Goal: Information Seeking & Learning: Learn about a topic

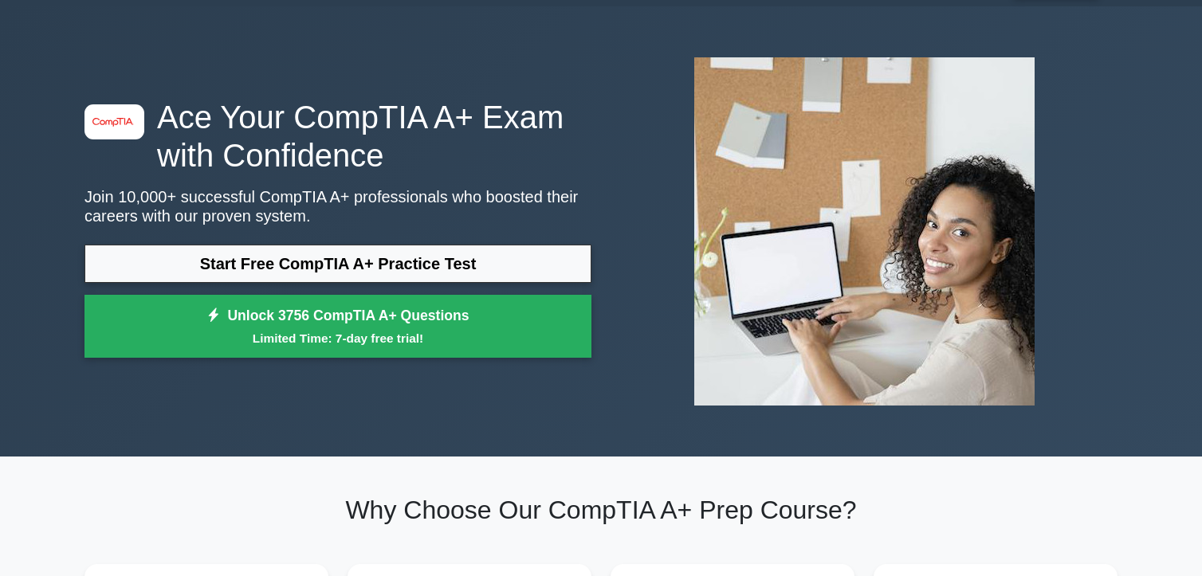
scroll to position [80, 0]
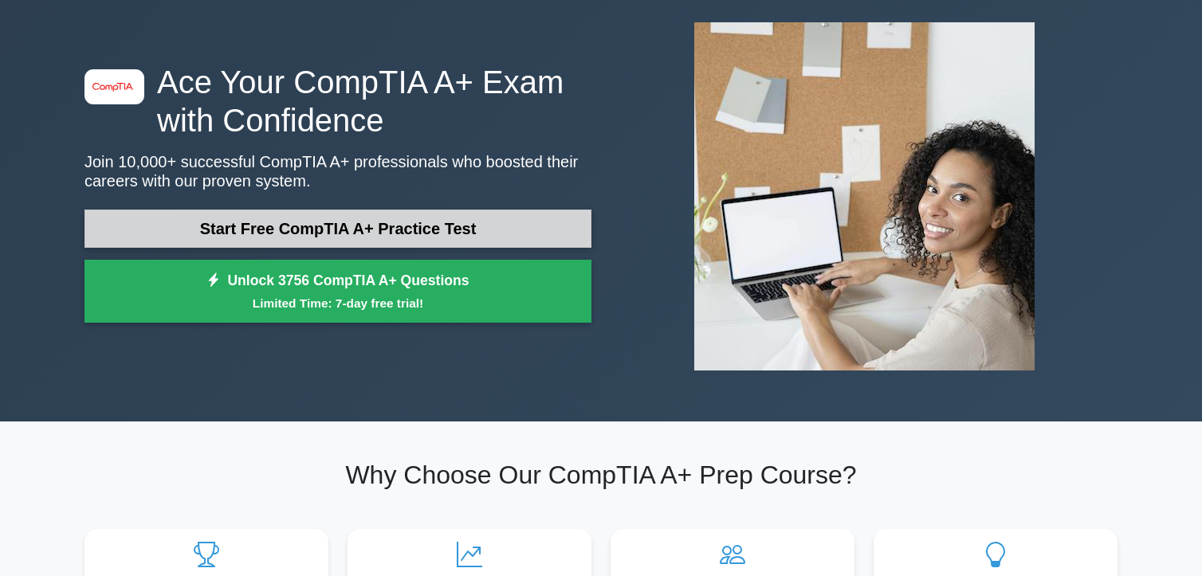
click at [320, 230] on link "Start Free CompTIA A+ Practice Test" at bounding box center [338, 229] width 507 height 38
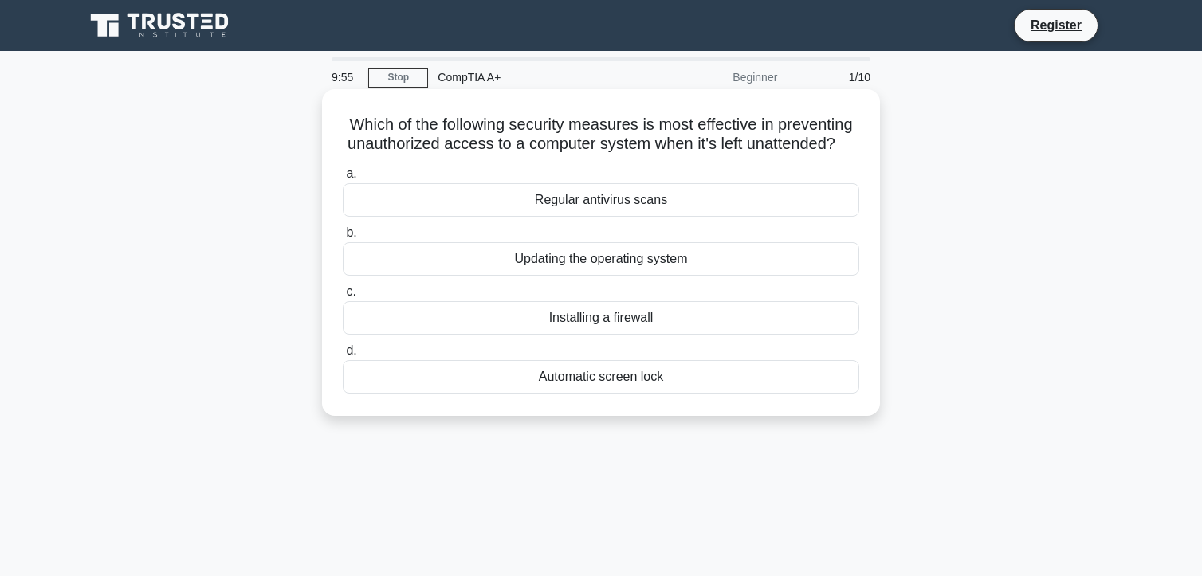
click at [619, 335] on div "Installing a firewall" at bounding box center [601, 317] width 517 height 33
click at [372, 335] on div "Installing a firewall" at bounding box center [601, 317] width 517 height 33
click at [343, 297] on input "c. Installing a firewall" at bounding box center [343, 292] width 0 height 10
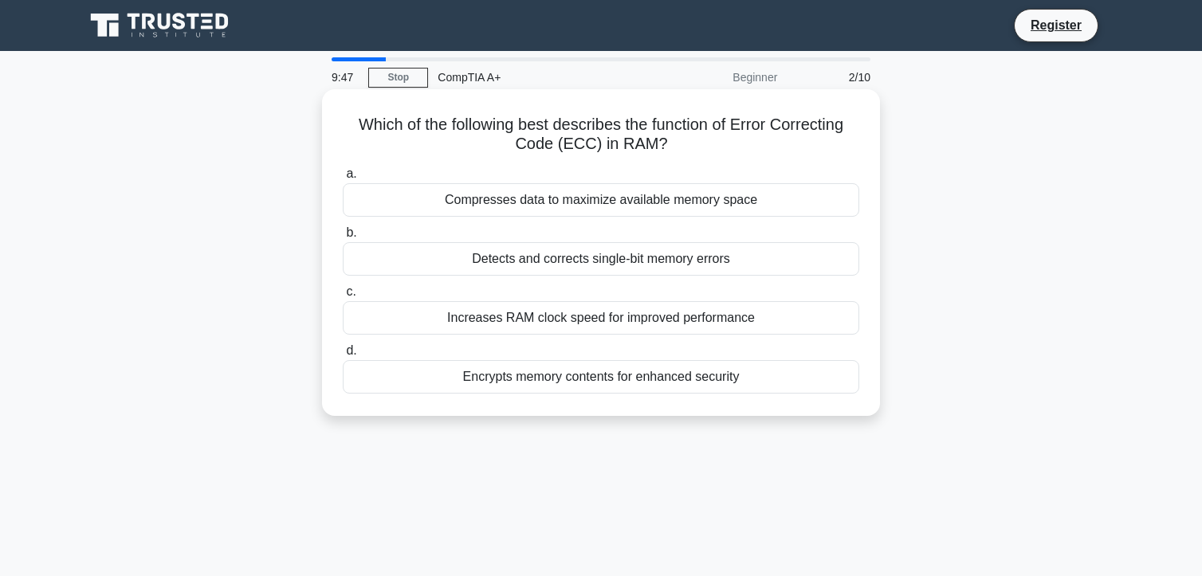
click at [442, 255] on div "Detects and corrects single-bit memory errors" at bounding box center [601, 258] width 517 height 33
click at [343, 238] on input "b. Detects and corrects single-bit memory errors" at bounding box center [343, 233] width 0 height 10
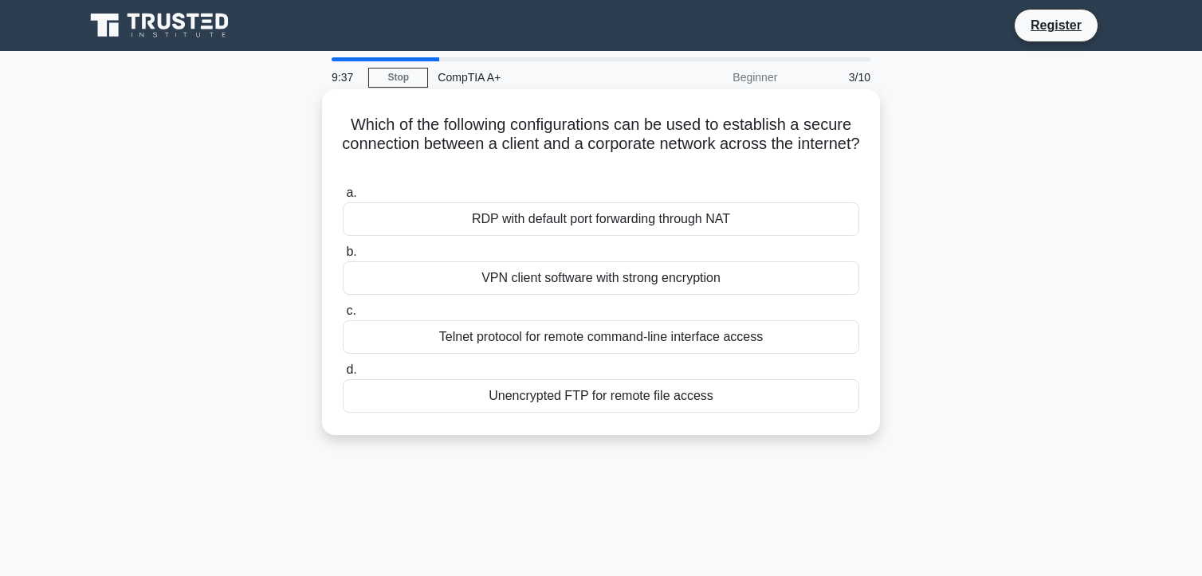
click at [558, 280] on div "VPN client software with strong encryption" at bounding box center [601, 278] width 517 height 33
click at [343, 258] on input "b. VPN client software with strong encryption" at bounding box center [343, 252] width 0 height 10
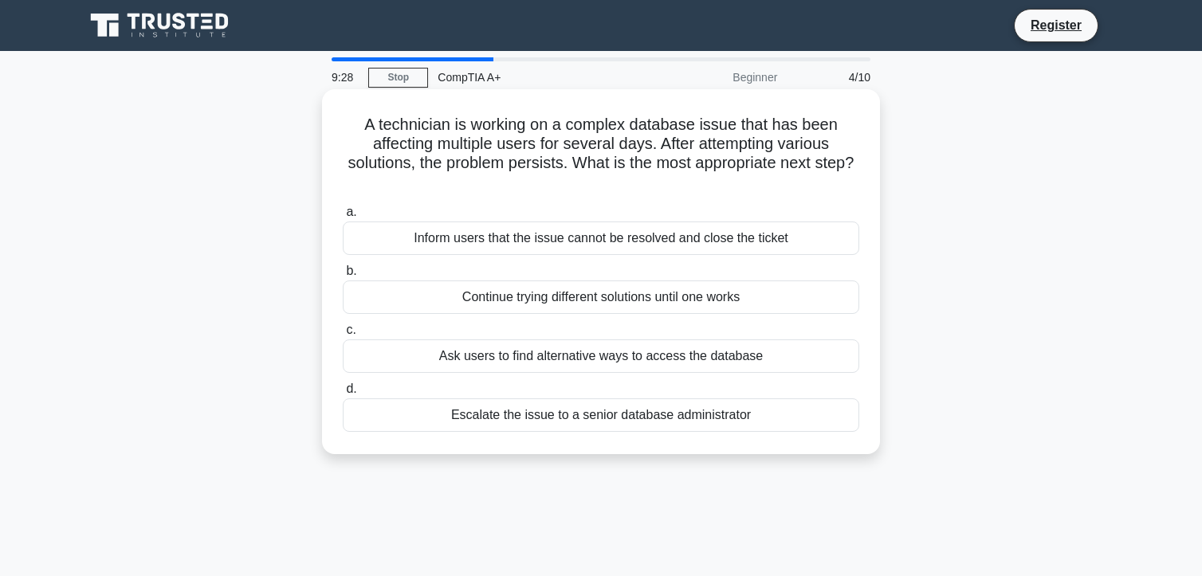
click at [619, 415] on div "Escalate the issue to a senior database administrator" at bounding box center [601, 415] width 517 height 33
click at [343, 395] on input "d. Escalate the issue to a senior database administrator" at bounding box center [343, 389] width 0 height 10
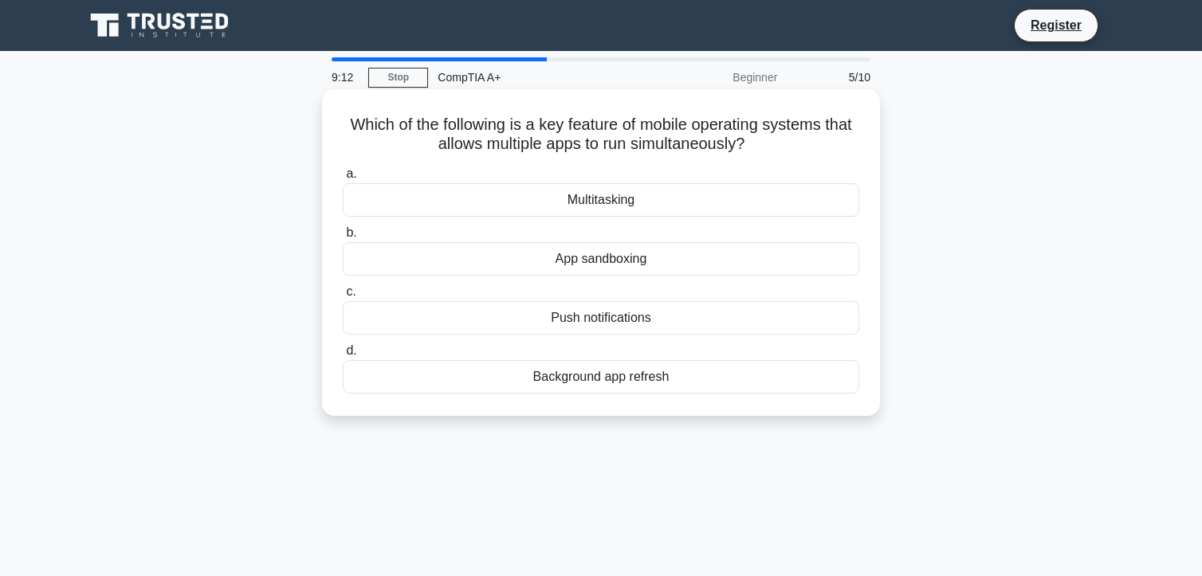
click at [588, 261] on div "App sandboxing" at bounding box center [601, 258] width 517 height 33
click at [343, 238] on input "b. App sandboxing" at bounding box center [343, 233] width 0 height 10
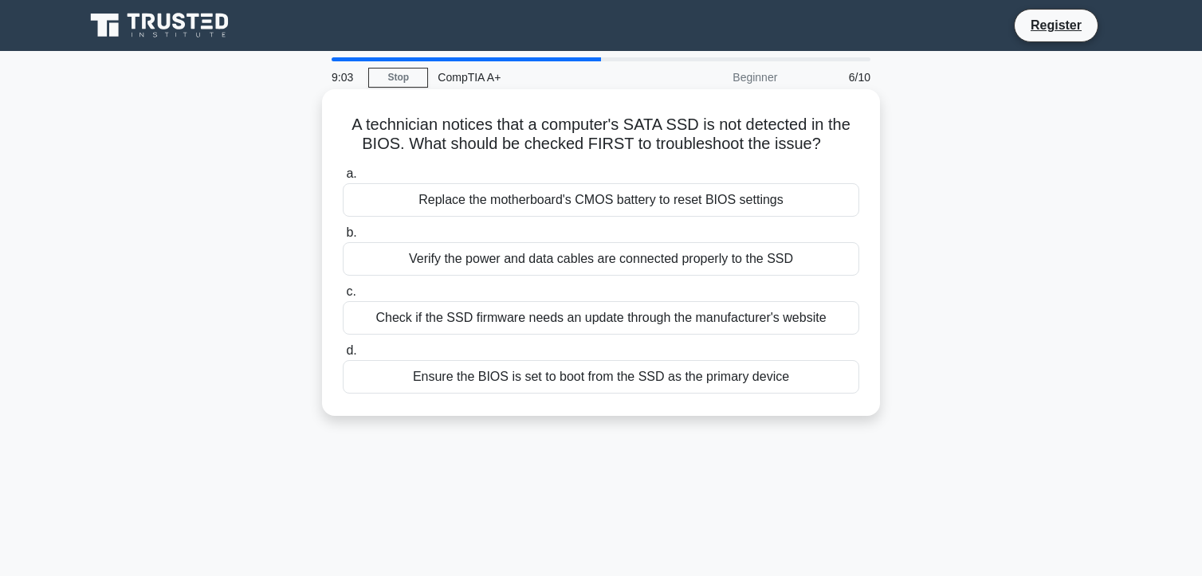
click at [567, 321] on div "Check if the SSD firmware needs an update through the manufacturer's website" at bounding box center [601, 317] width 517 height 33
click at [343, 297] on input "c. Check if the SSD firmware needs an update through the manufacturer's website" at bounding box center [343, 292] width 0 height 10
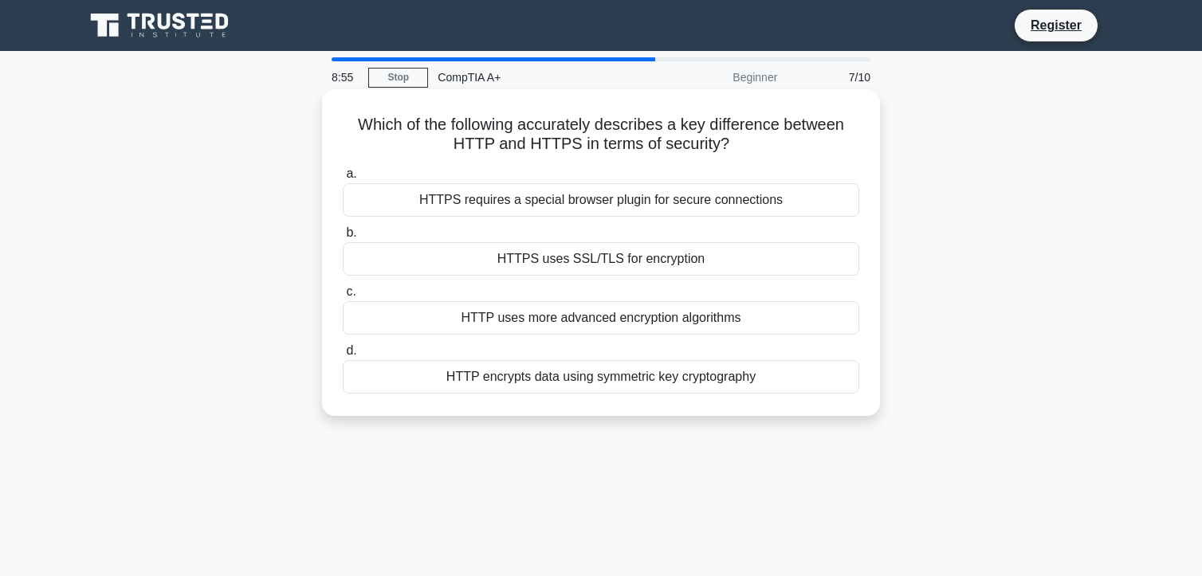
click at [563, 258] on div "HTTPS uses SSL/TLS for encryption" at bounding box center [601, 258] width 517 height 33
click at [343, 238] on input "b. HTTPS uses SSL/TLS for encryption" at bounding box center [343, 233] width 0 height 10
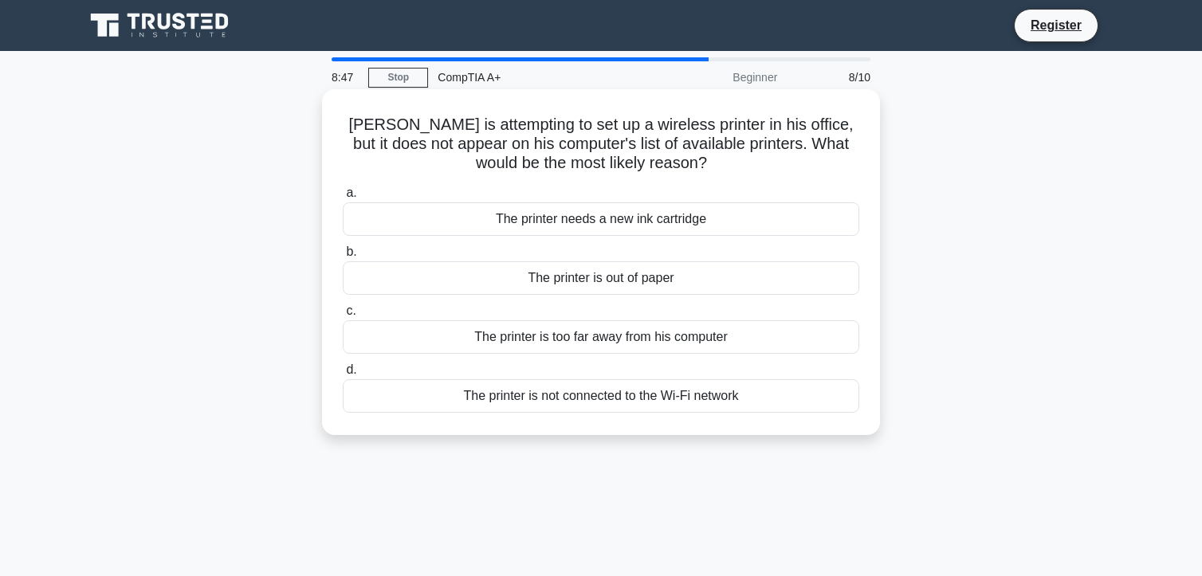
click at [587, 396] on div "The printer is not connected to the Wi-Fi network" at bounding box center [601, 396] width 517 height 33
click at [343, 376] on input "d. The printer is not connected to the Wi-Fi network" at bounding box center [343, 370] width 0 height 10
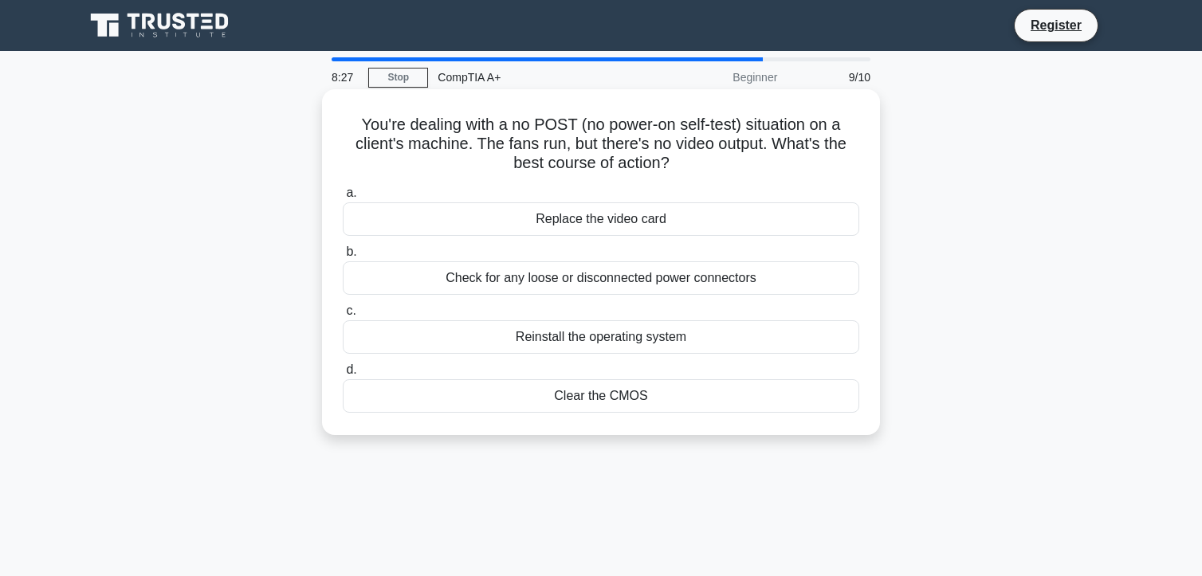
click at [601, 281] on div "Check for any loose or disconnected power connectors" at bounding box center [601, 278] width 517 height 33
click at [343, 258] on input "b. Check for any loose or disconnected power connectors" at bounding box center [343, 252] width 0 height 10
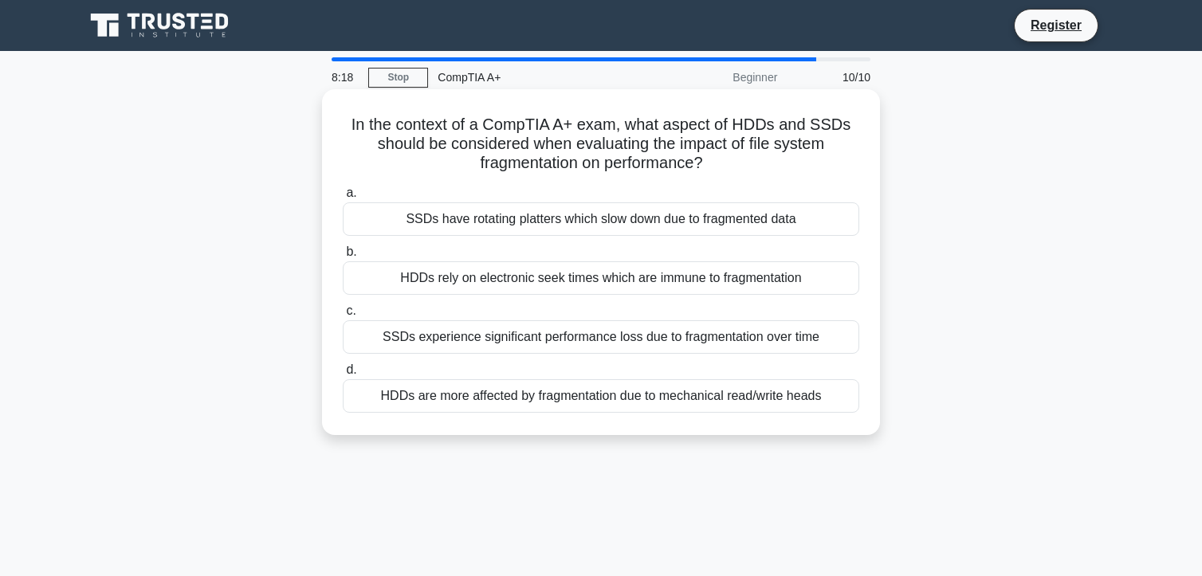
click at [557, 219] on div "SSDs have rotating platters which slow down due to fragmented data" at bounding box center [601, 219] width 517 height 33
click at [343, 199] on input "a. SSDs have rotating platters which slow down due to fragmented data" at bounding box center [343, 193] width 0 height 10
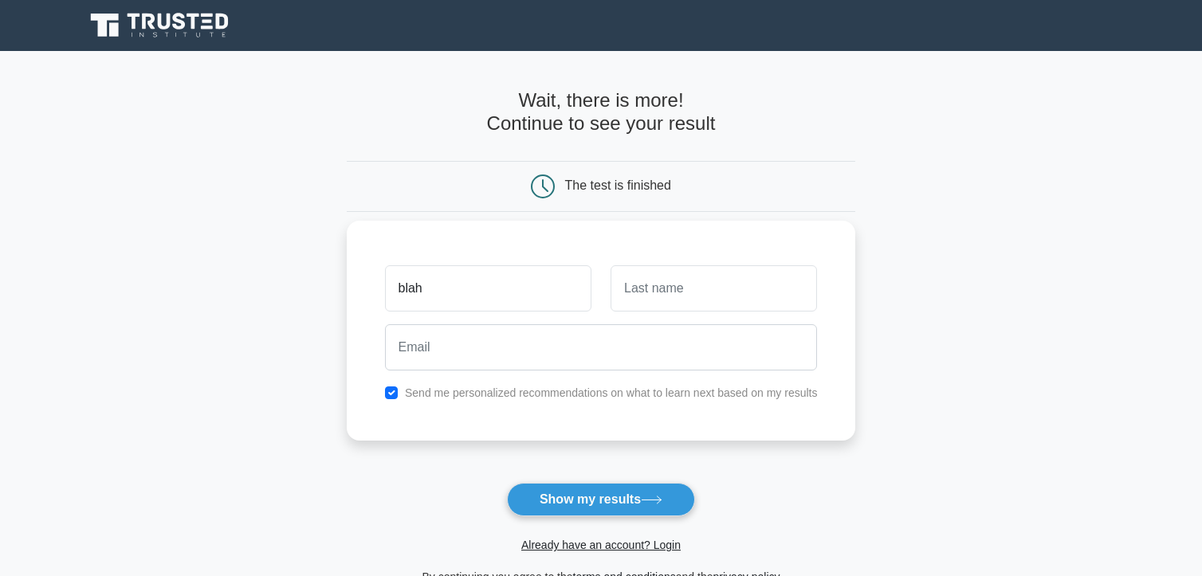
type input "blah"
type input "blahs"
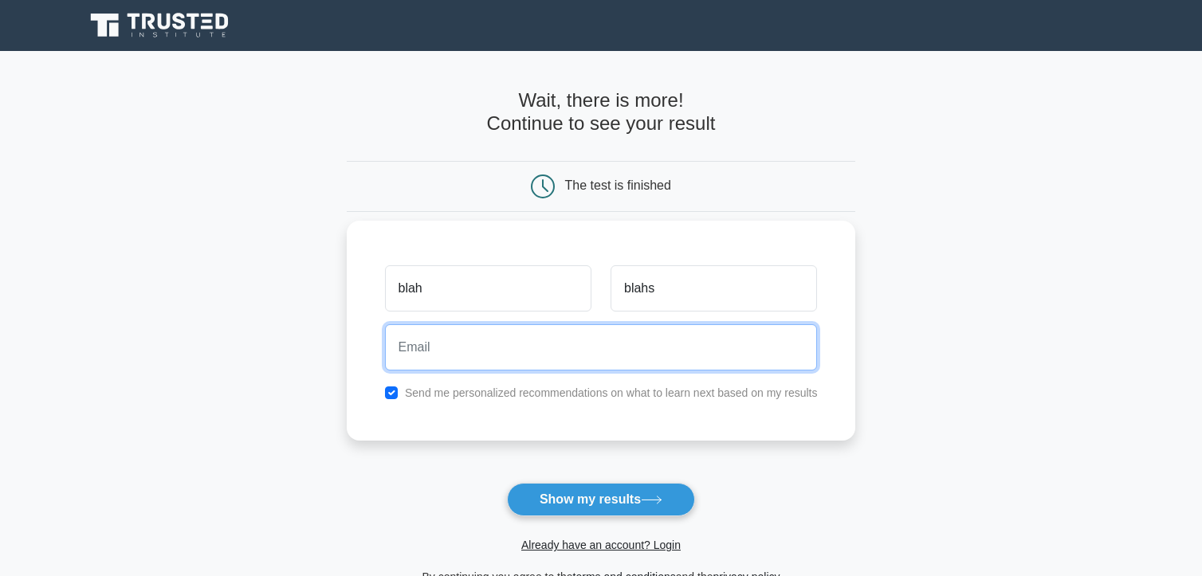
click at [493, 345] on input "email" at bounding box center [601, 347] width 433 height 46
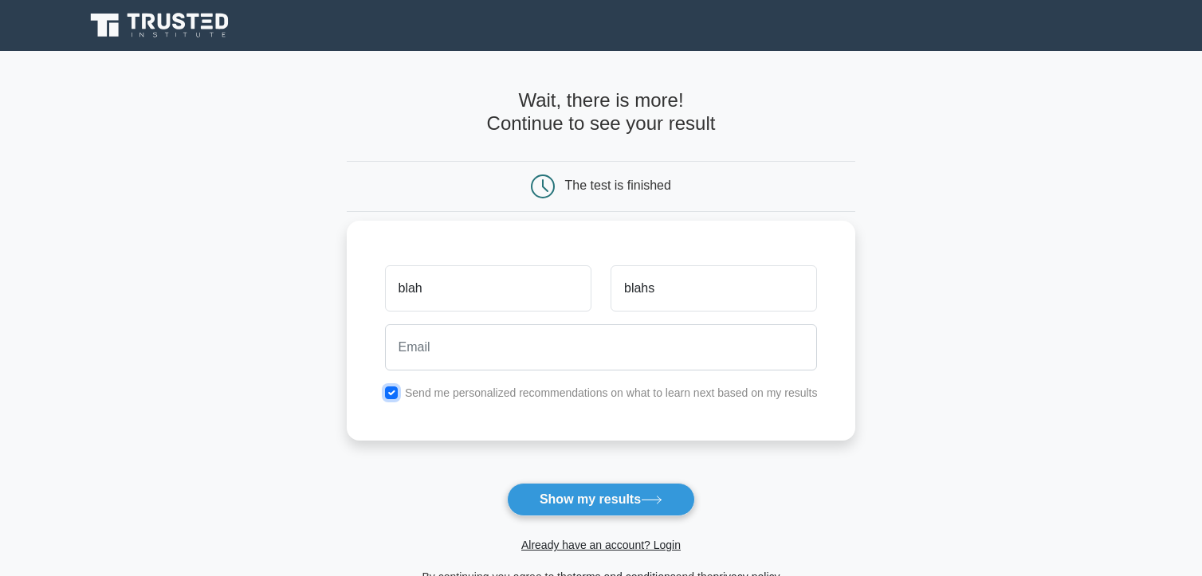
click at [390, 396] on input "checkbox" at bounding box center [391, 393] width 13 height 13
checkbox input "false"
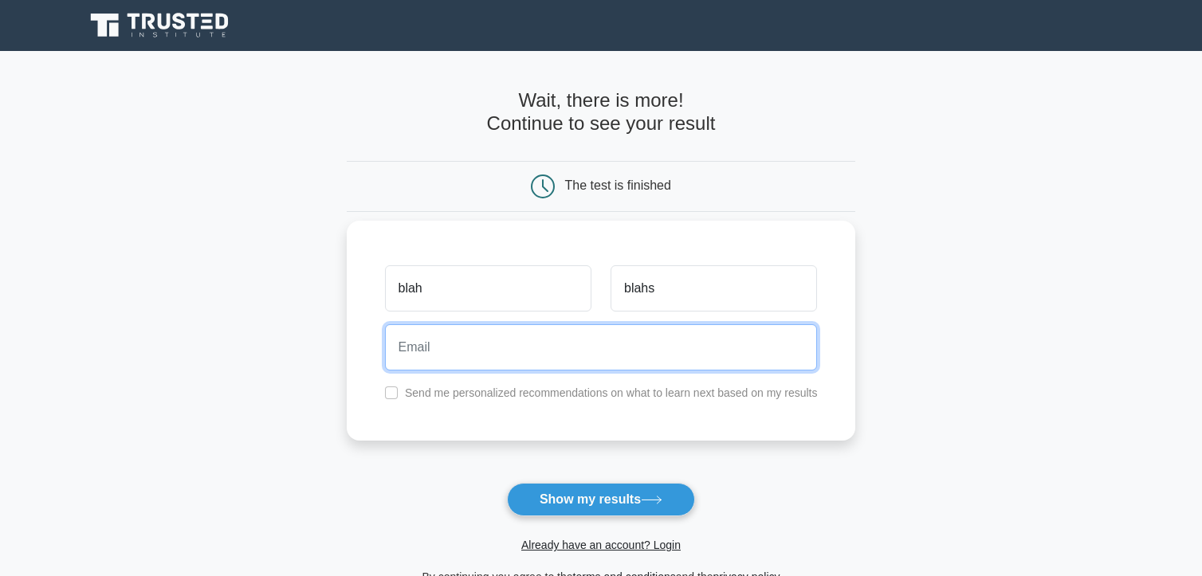
click at [446, 355] on input "email" at bounding box center [601, 347] width 433 height 46
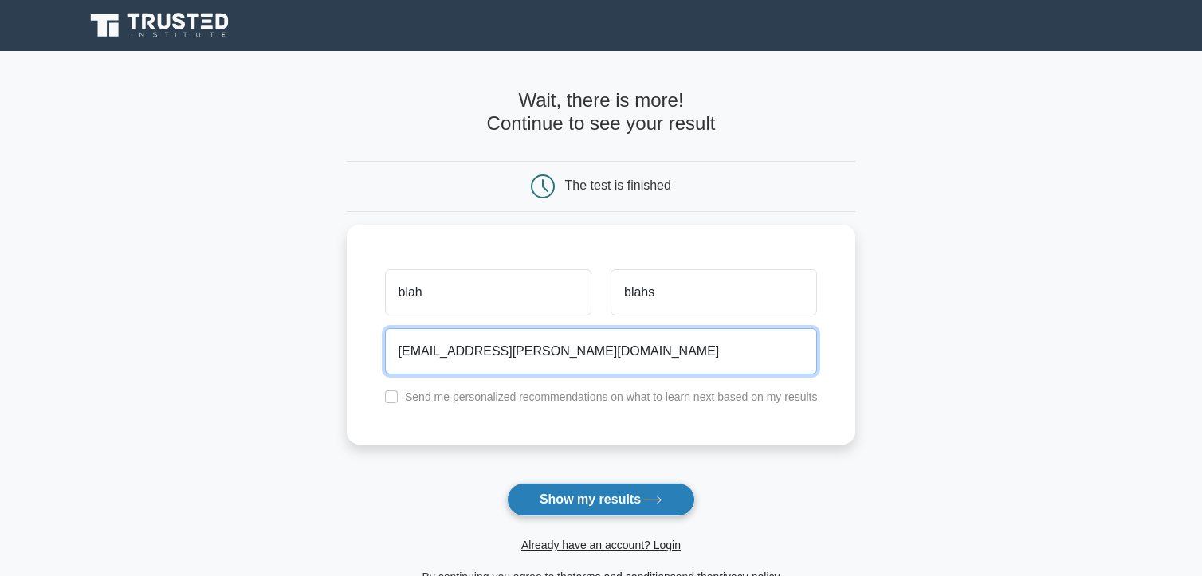
type input "switch625@shaw.ca"
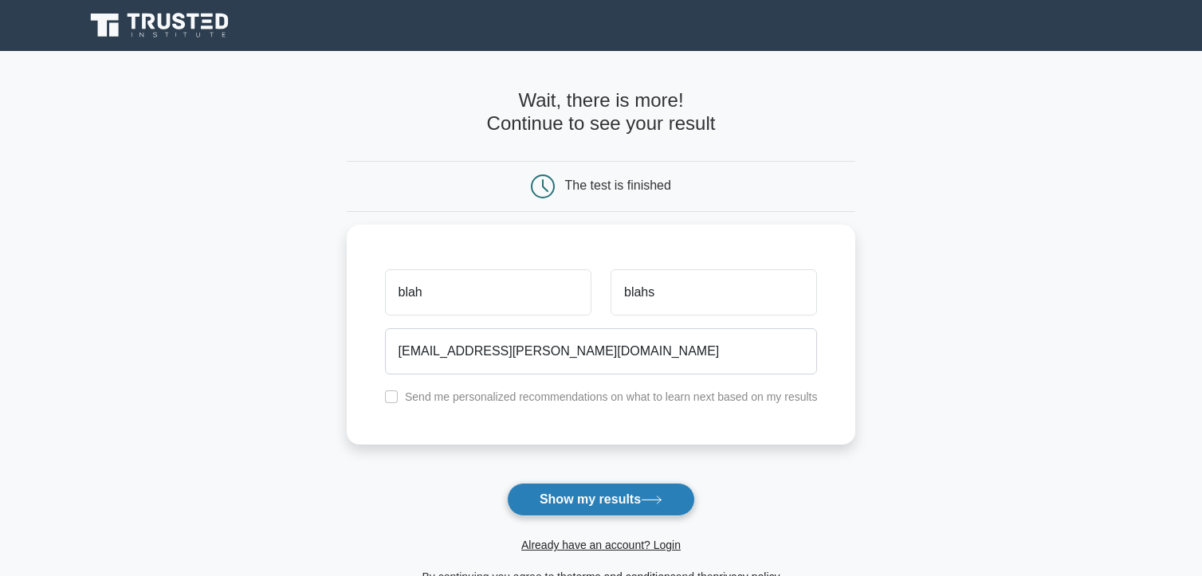
click at [624, 501] on button "Show my results" at bounding box center [601, 499] width 188 height 33
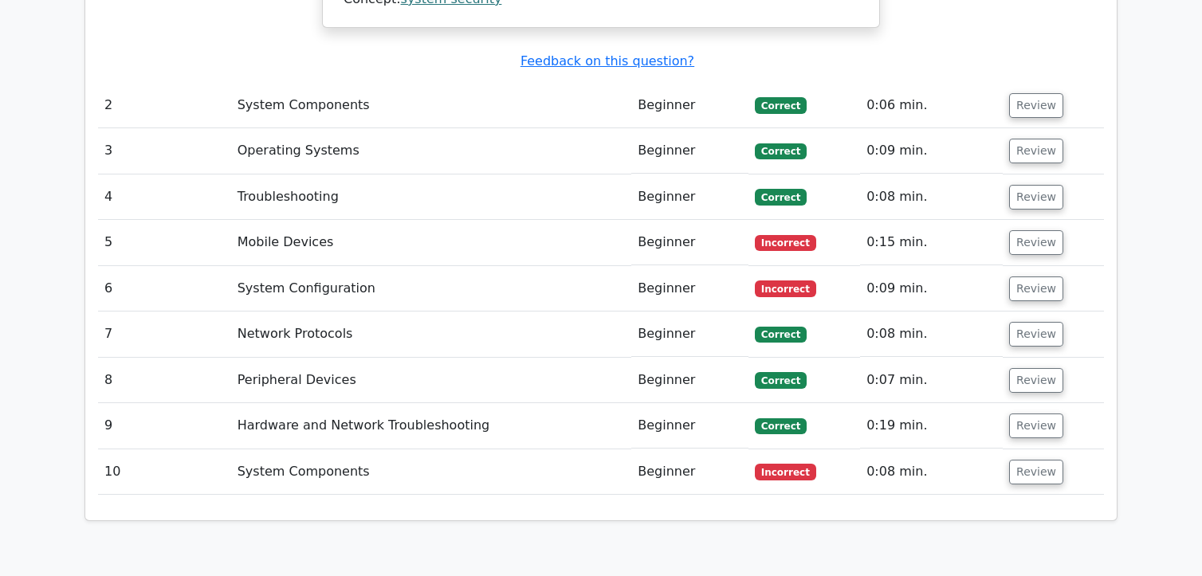
scroll to position [2153, 0]
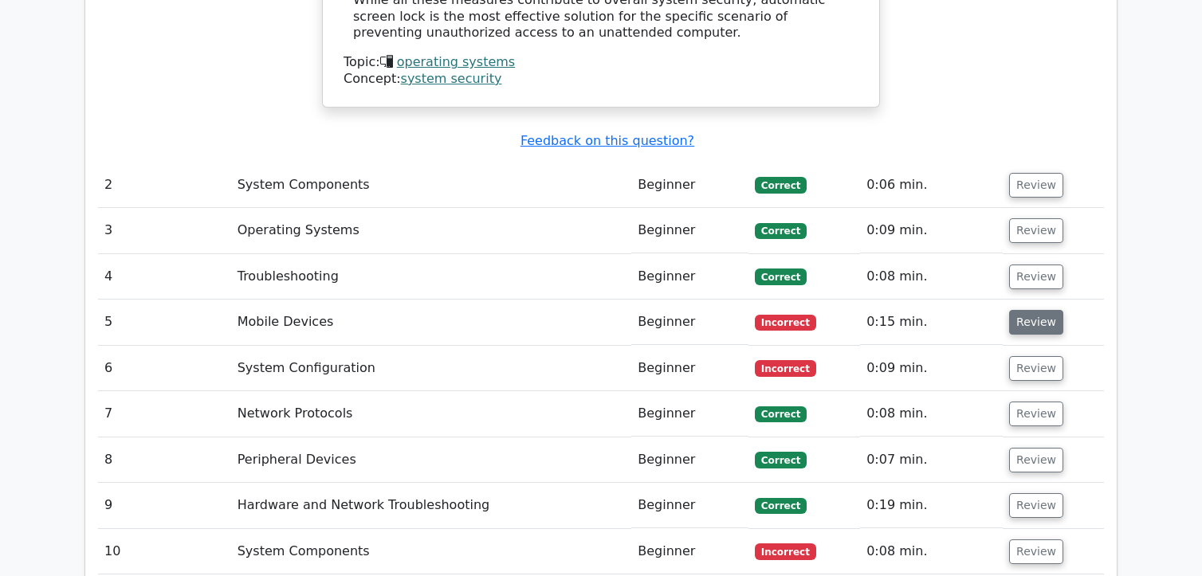
click at [1030, 310] on button "Review" at bounding box center [1036, 322] width 54 height 25
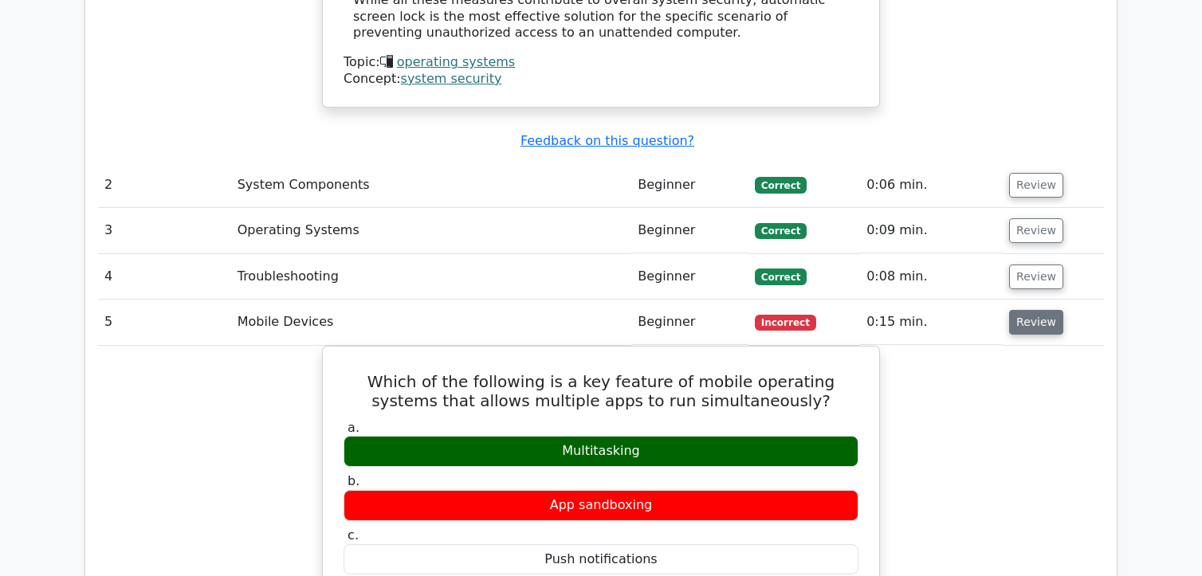
click at [1027, 310] on button "Review" at bounding box center [1036, 322] width 54 height 25
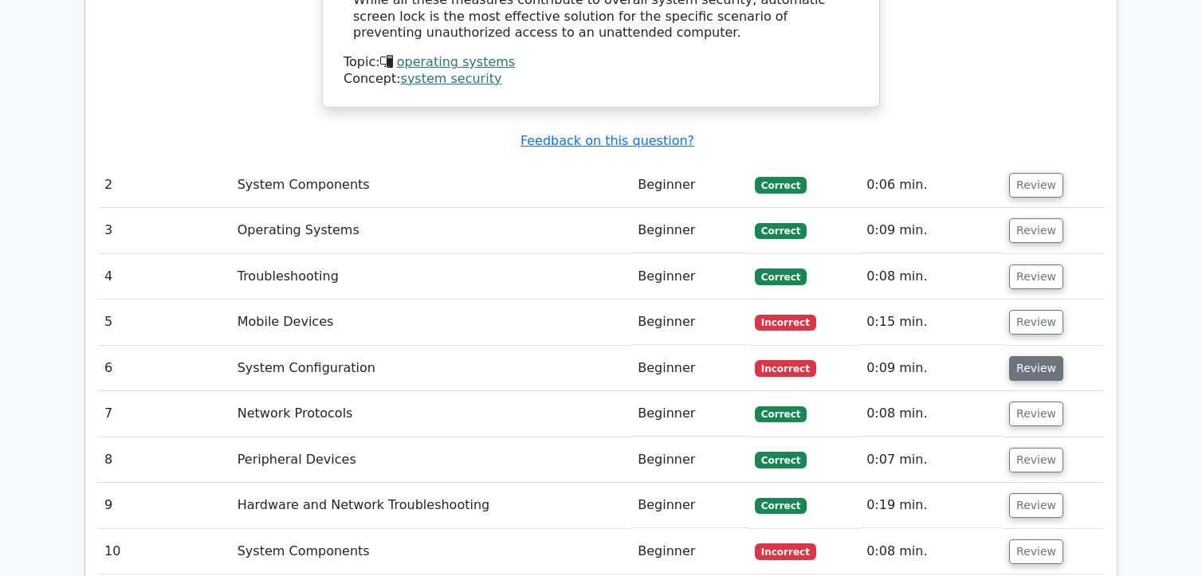
click at [1035, 356] on button "Review" at bounding box center [1036, 368] width 54 height 25
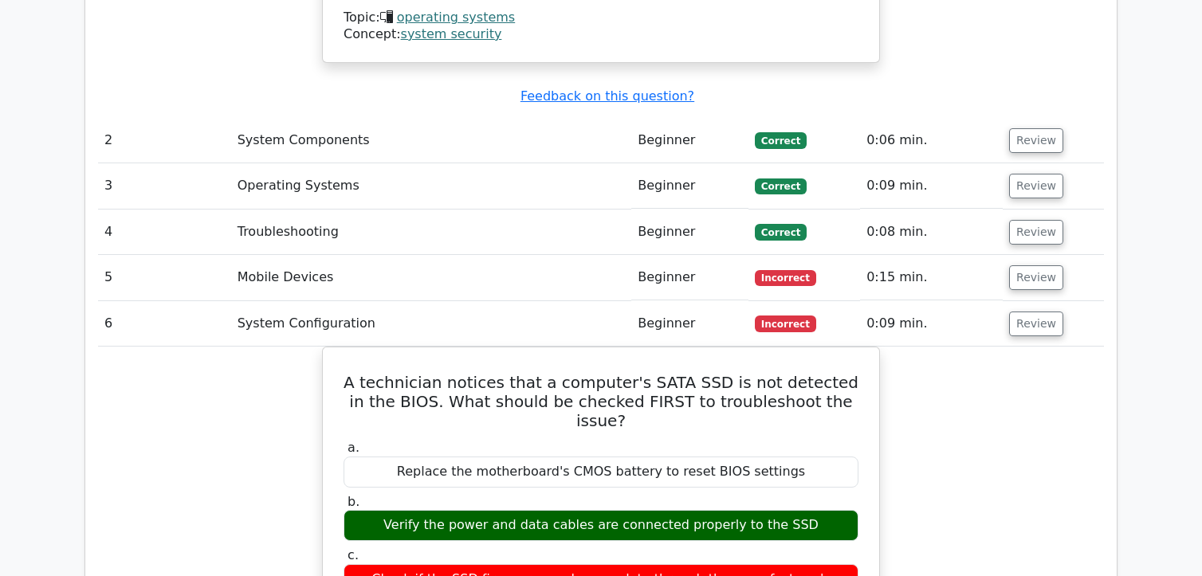
scroll to position [2232, 0]
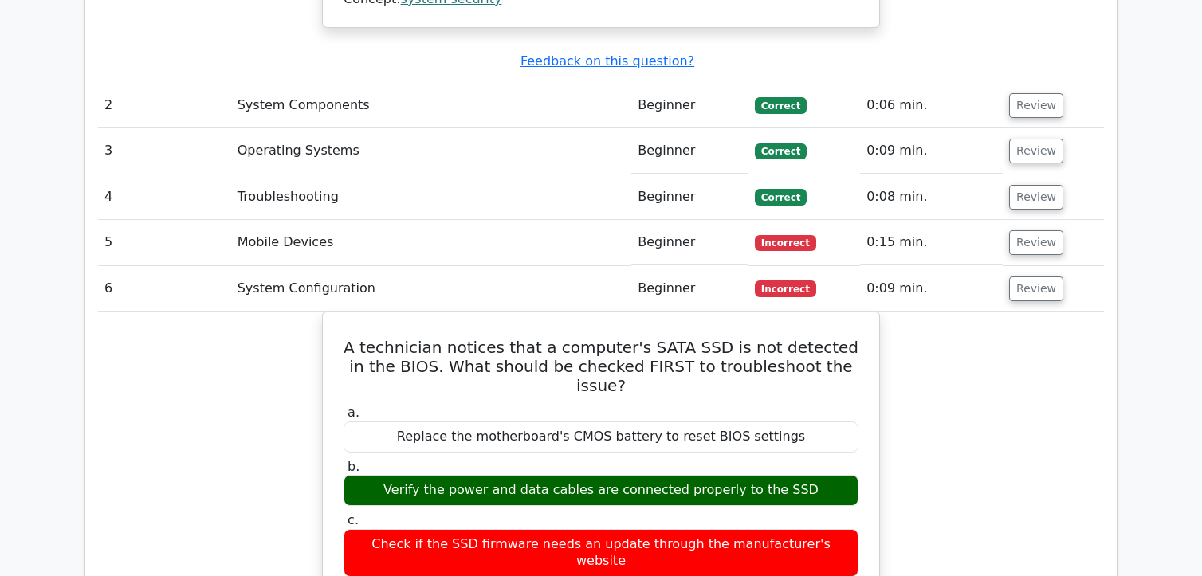
click at [1026, 277] on button "Review" at bounding box center [1036, 289] width 54 height 25
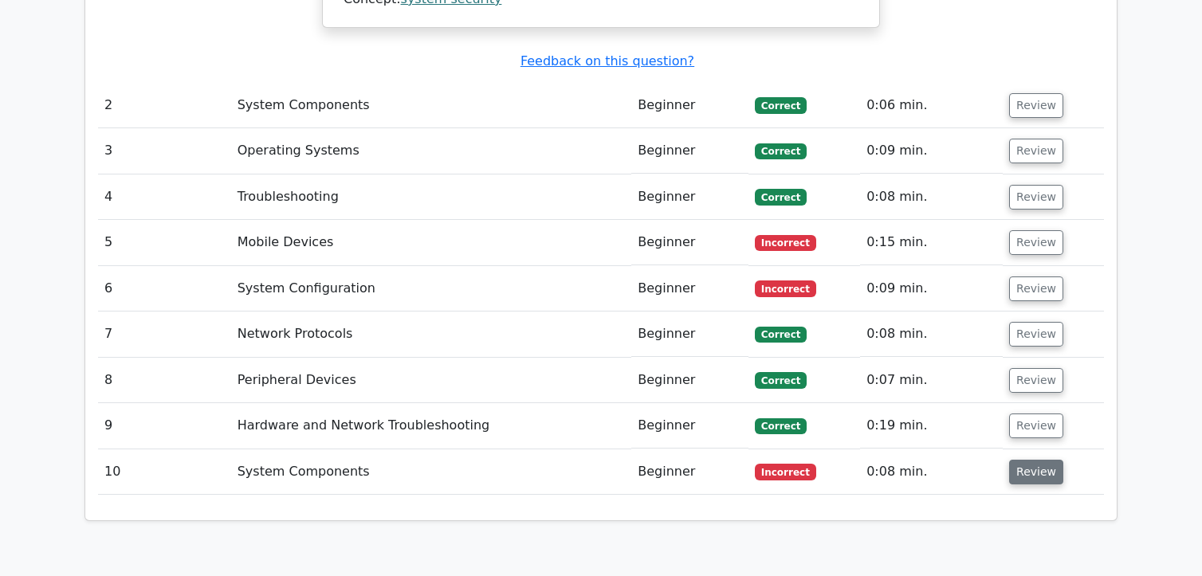
click at [1039, 460] on button "Review" at bounding box center [1036, 472] width 54 height 25
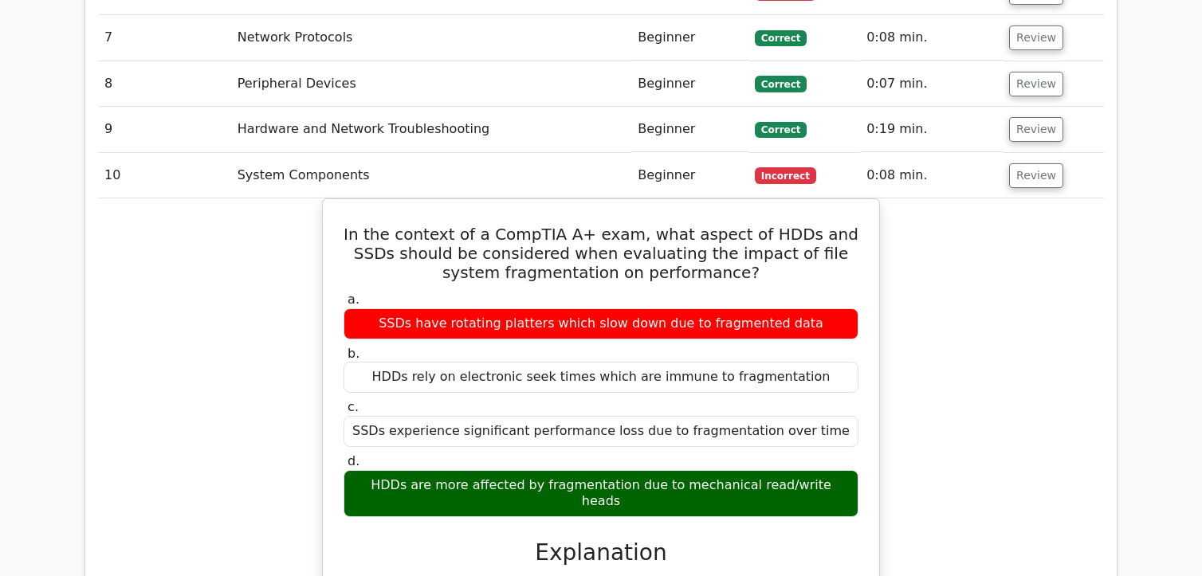
scroll to position [2551, 0]
